Goal: Information Seeking & Learning: Check status

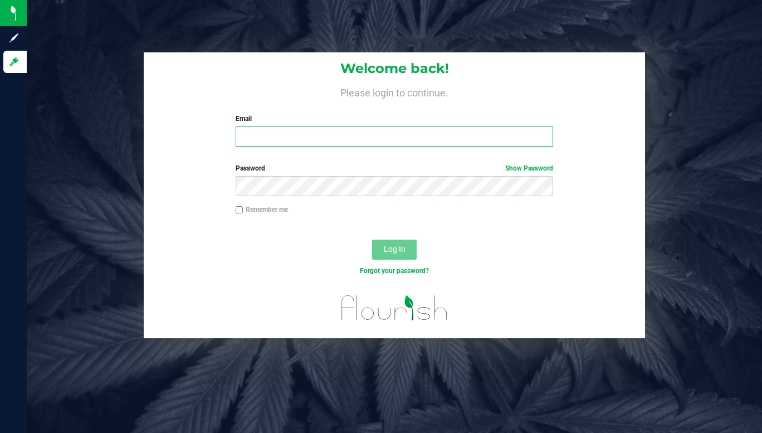
type input "[EMAIL_ADDRESS][DOMAIN_NAME]"
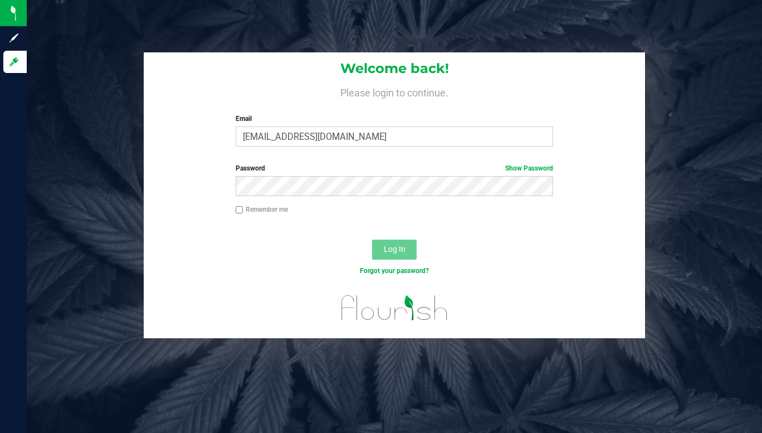
click at [394, 250] on span "Log In" at bounding box center [395, 248] width 22 height 9
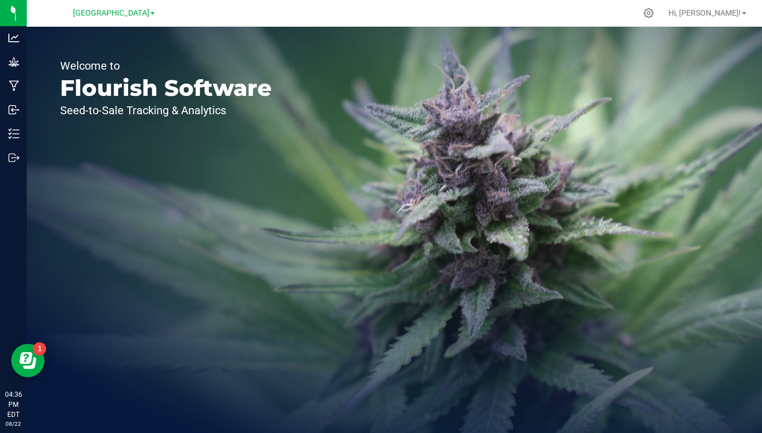
click at [147, 13] on span "[GEOGRAPHIC_DATA]" at bounding box center [111, 12] width 76 height 9
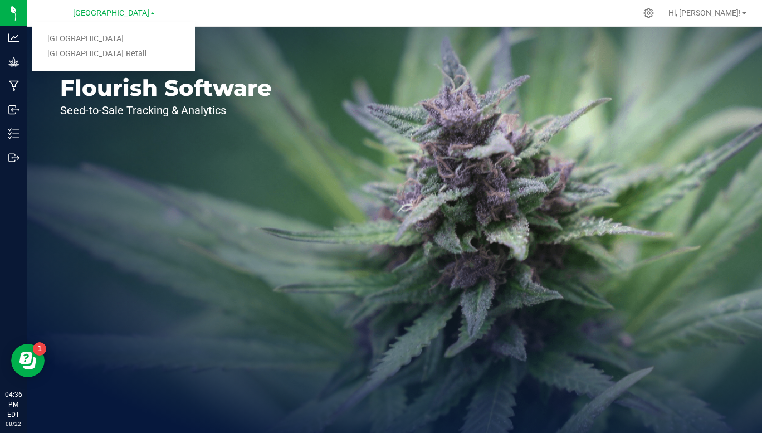
click at [118, 59] on link "[GEOGRAPHIC_DATA] Retail" at bounding box center [113, 54] width 163 height 15
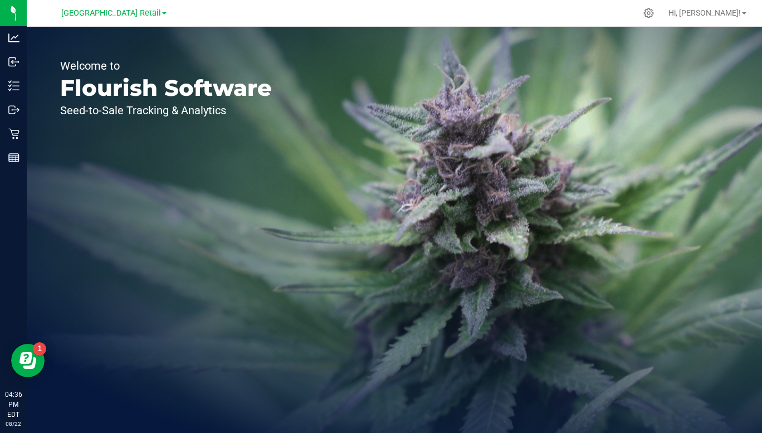
click at [0, 0] on img at bounding box center [0, 0] width 0 height 0
click at [27, 169] on link "Reports" at bounding box center [13, 158] width 27 height 24
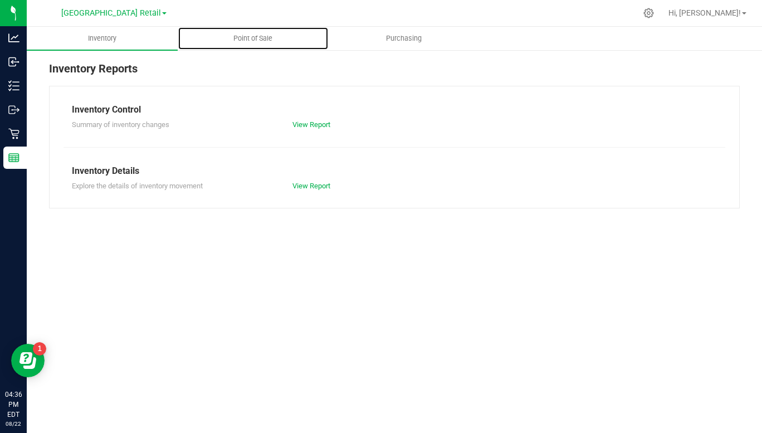
click at [256, 40] on span "Point of Sale" at bounding box center [252, 38] width 69 height 10
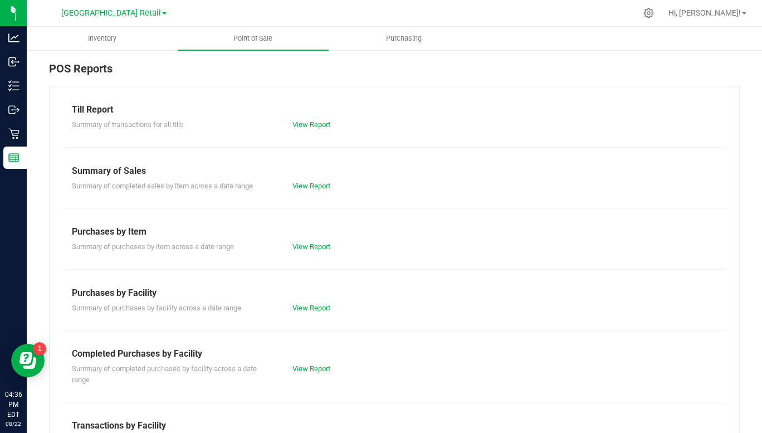
click at [222, 131] on div "Till Report Summary of transactions for all tills View Report Summary of Sales …" at bounding box center [394, 335] width 690 height 499
click at [280, 120] on div "Summary of transactions for all tills" at bounding box center [173, 124] width 220 height 11
click at [313, 123] on link "View Report" at bounding box center [311, 124] width 38 height 8
